Goal: Navigation & Orientation: Understand site structure

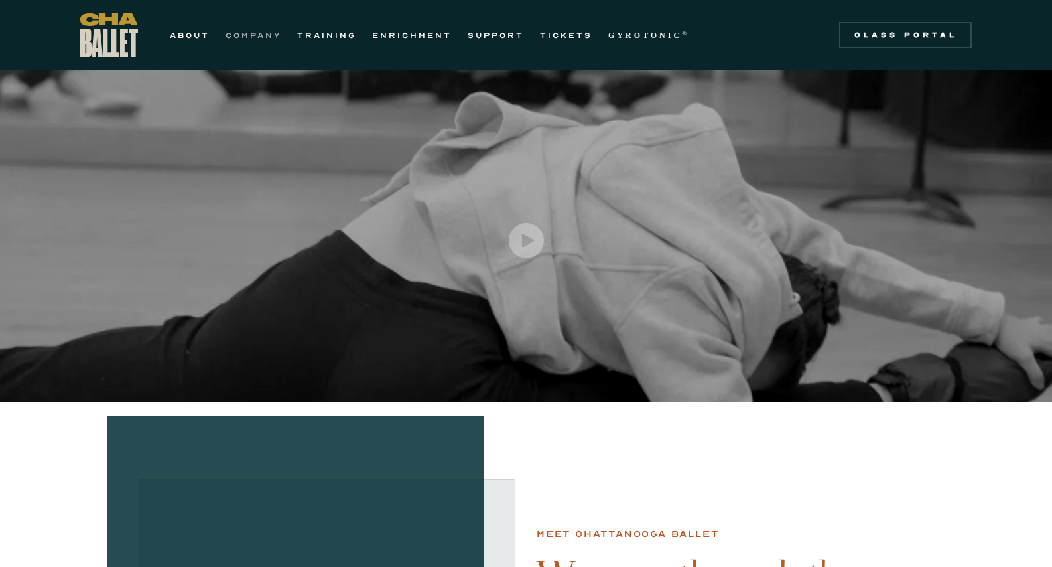
click at [243, 35] on link "COMPANY" at bounding box center [254, 35] width 56 height 16
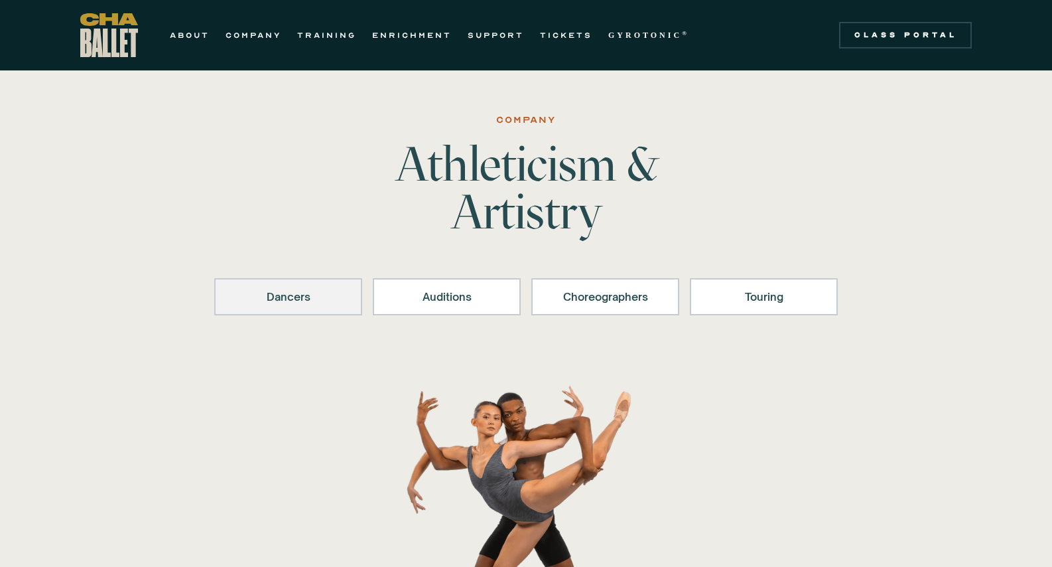
click at [279, 303] on div "Dancers" at bounding box center [288, 297] width 113 height 16
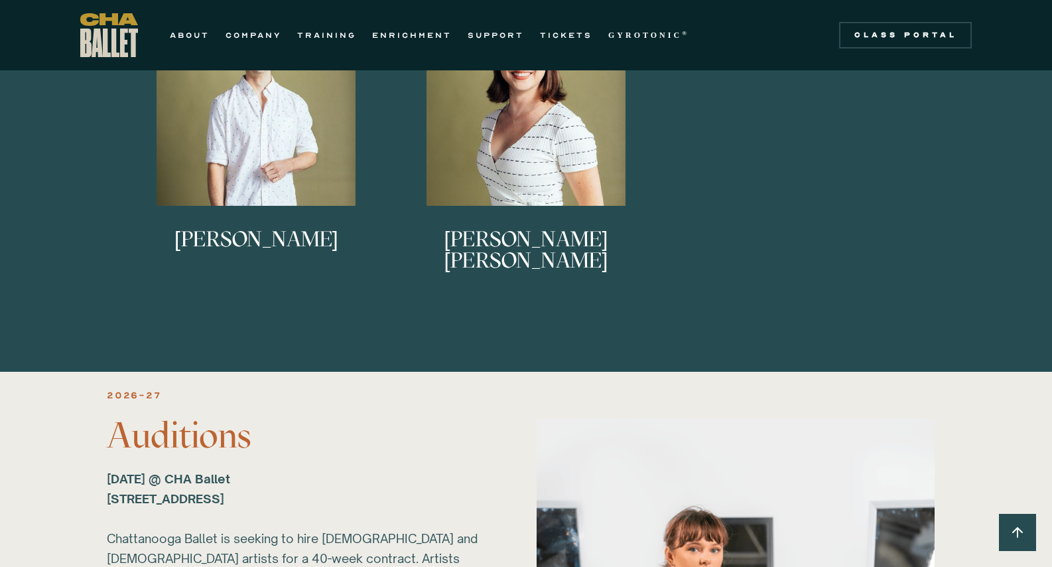
scroll to position [1139, 0]
click at [192, 35] on link "ABOUT" at bounding box center [190, 35] width 40 height 16
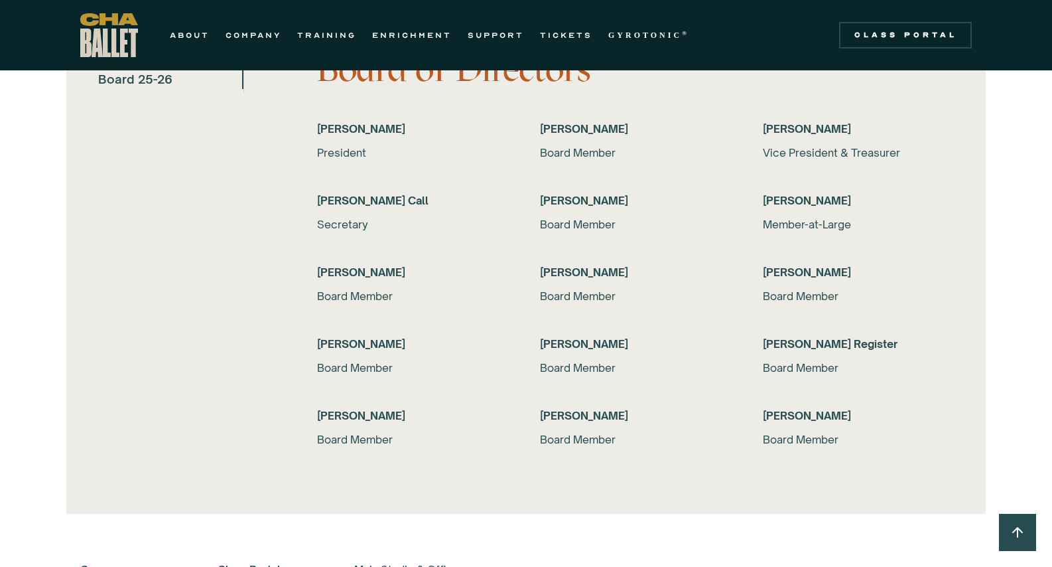
scroll to position [2661, 0]
click at [553, 36] on link "TICKETS" at bounding box center [566, 35] width 52 height 16
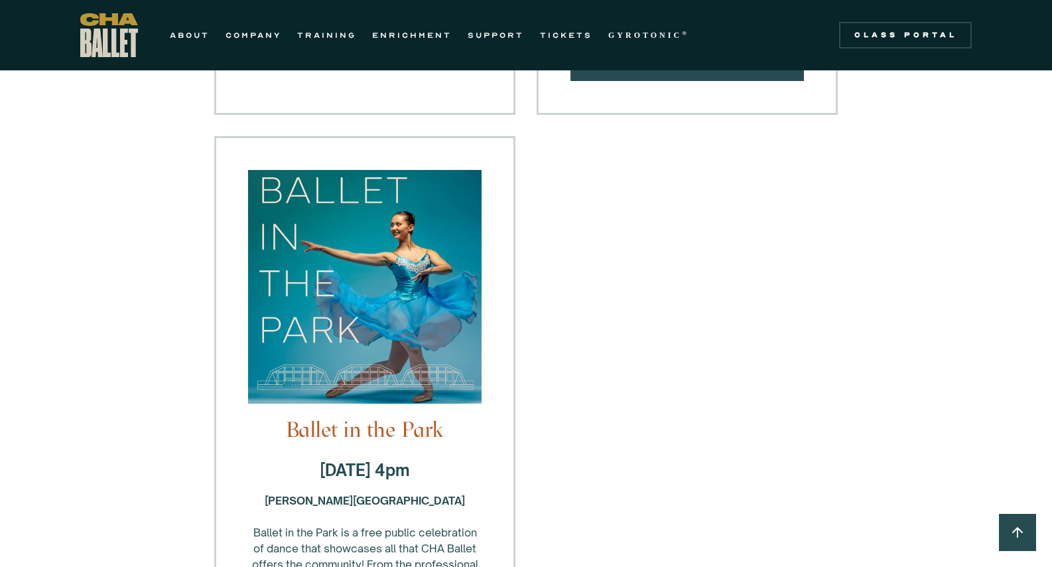
scroll to position [1688, 0]
